Goal: Find specific page/section

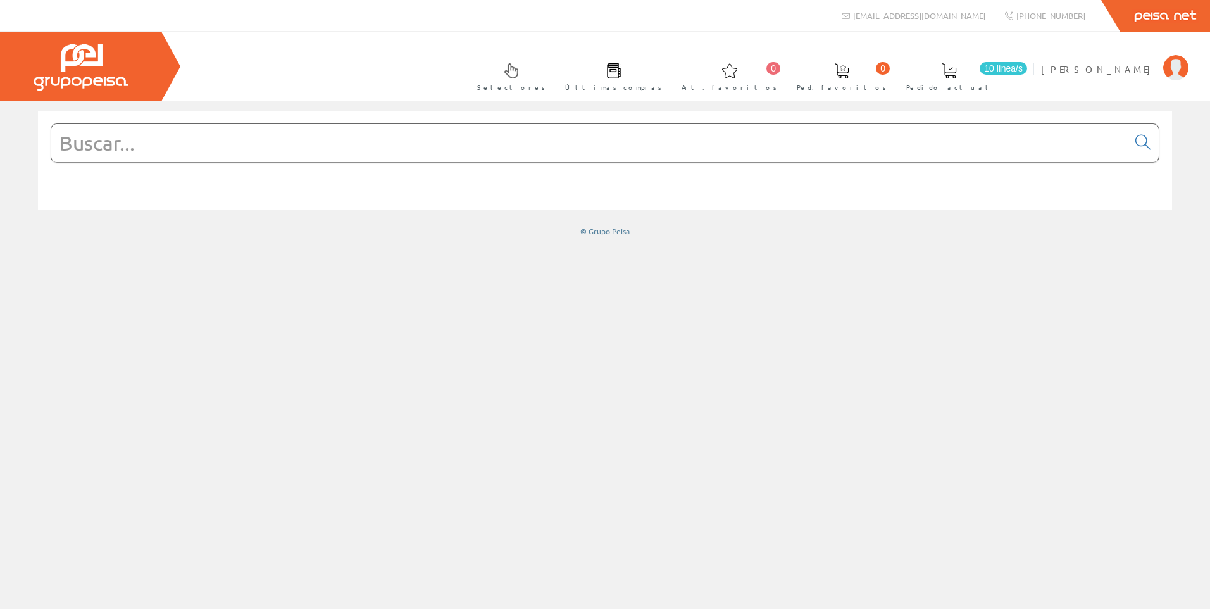
click at [423, 143] on input "text" at bounding box center [589, 143] width 1077 height 38
paste input "480332"
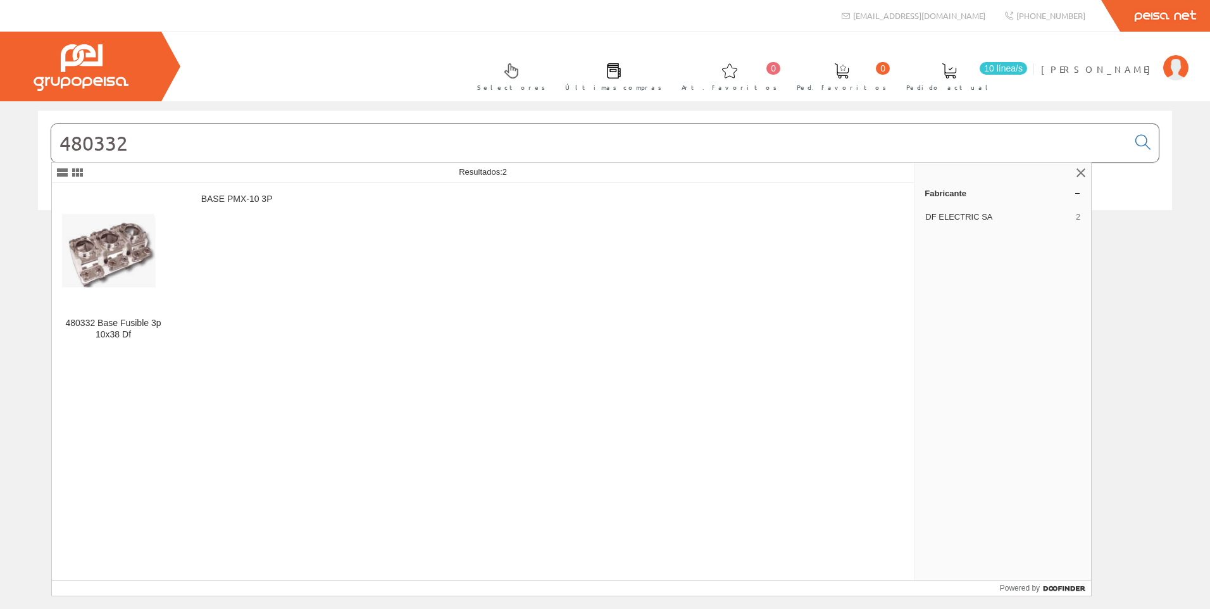
type input "480332"
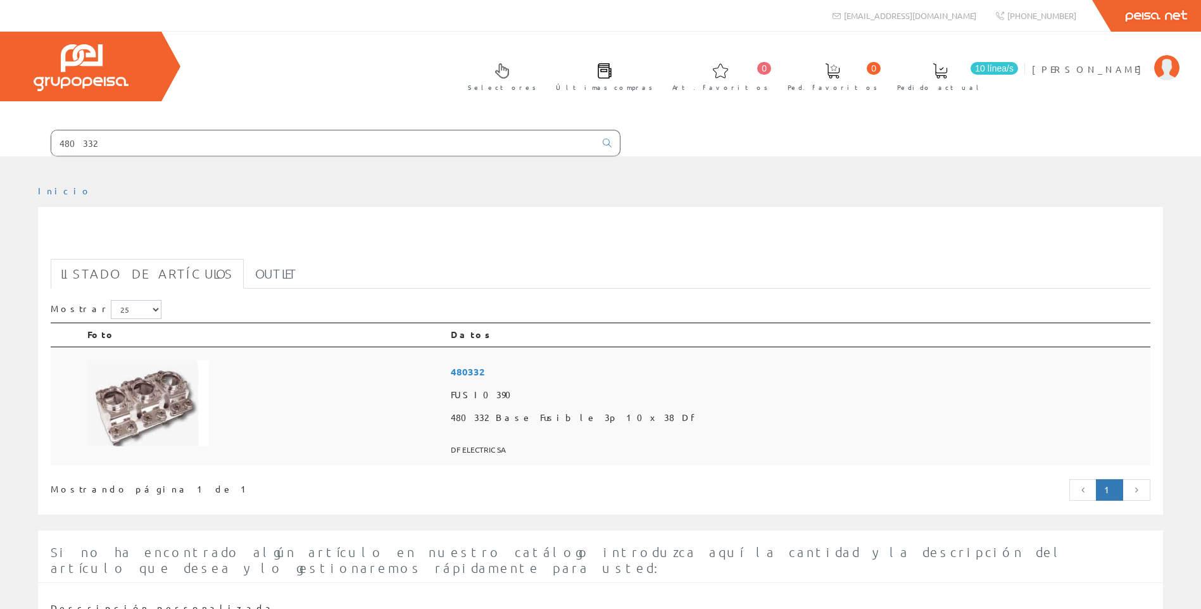
click at [375, 376] on td at bounding box center [263, 406] width 363 height 119
